Goal: Navigation & Orientation: Find specific page/section

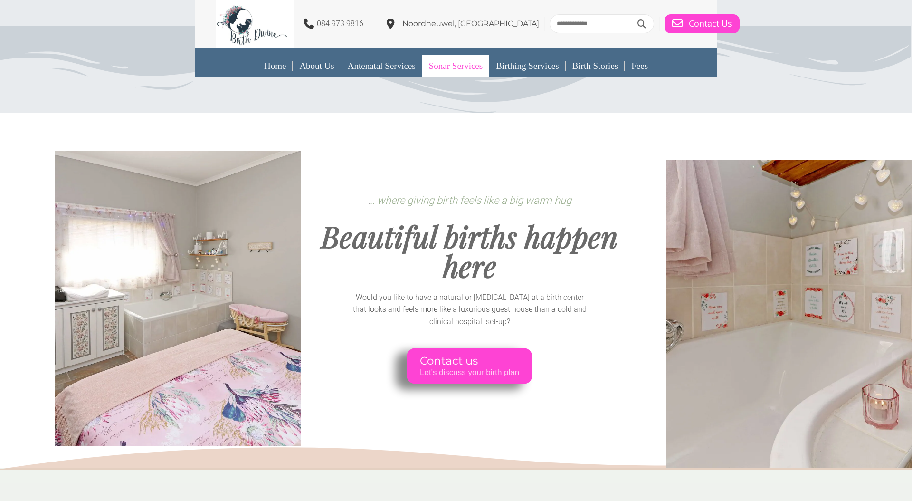
click at [450, 68] on link "Sonar Services" at bounding box center [456, 66] width 67 height 22
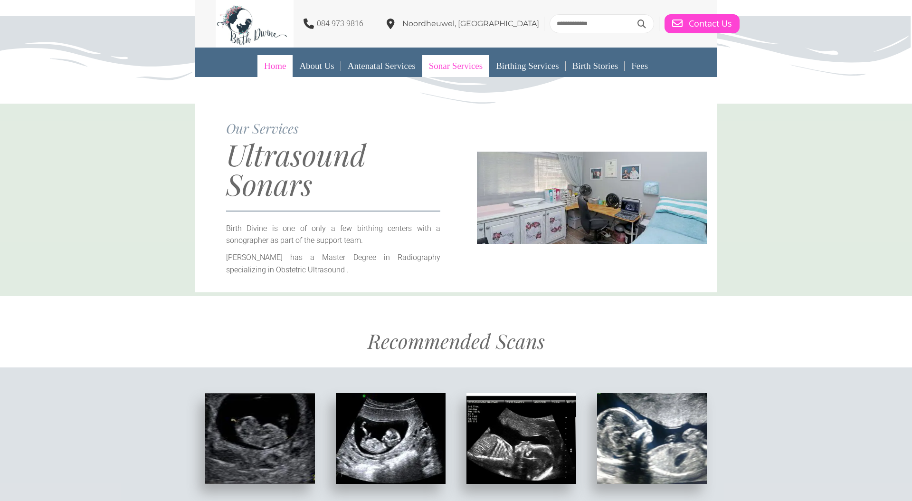
click at [266, 67] on link "Home" at bounding box center [275, 66] width 35 height 22
